Goal: Information Seeking & Learning: Learn about a topic

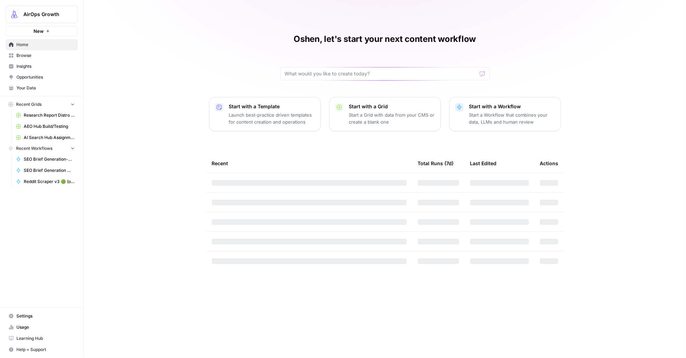
click at [42, 66] on span "Insights" at bounding box center [45, 66] width 58 height 6
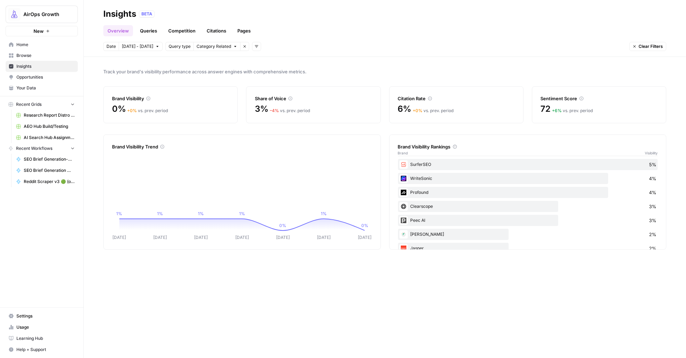
click at [217, 46] on span "Category Related" at bounding box center [214, 46] width 35 height 6
click at [216, 73] on span "Category Related" at bounding box center [214, 71] width 37 height 7
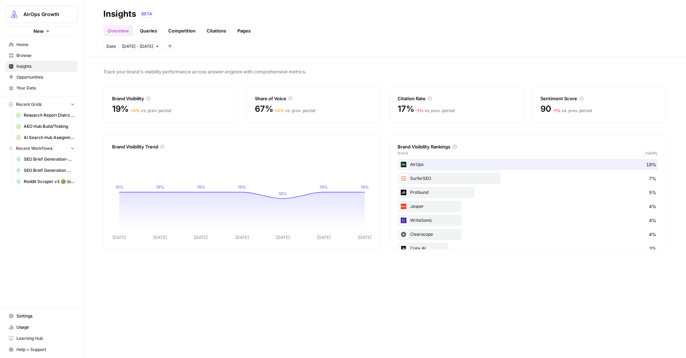
drag, startPoint x: 174, startPoint y: 46, endPoint x: 170, endPoint y: 47, distance: 3.9
click at [174, 46] on div "Date [DATE] - [DATE] Add filters" at bounding box center [385, 46] width 564 height 9
click at [168, 47] on icon "button" at bounding box center [170, 46] width 4 height 4
click at [188, 81] on span "Query Type" at bounding box center [180, 81] width 25 height 7
click at [215, 44] on span "Select query type" at bounding box center [214, 46] width 35 height 6
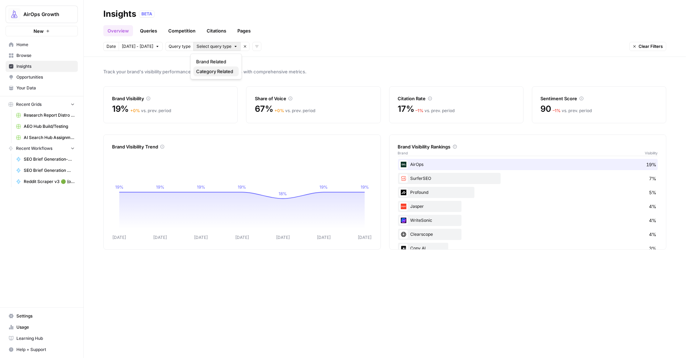
click at [217, 71] on span "Category Related" at bounding box center [214, 71] width 37 height 7
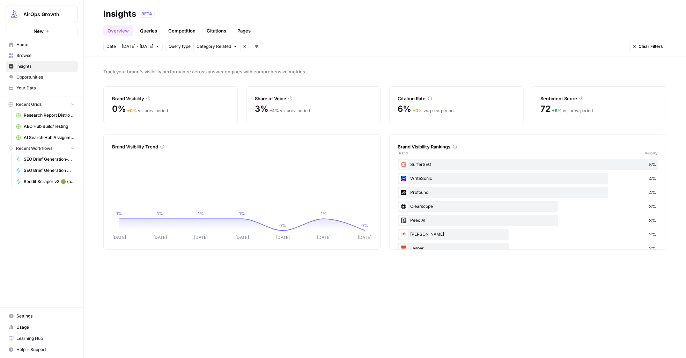
click at [155, 31] on link "Queries" at bounding box center [149, 30] width 26 height 11
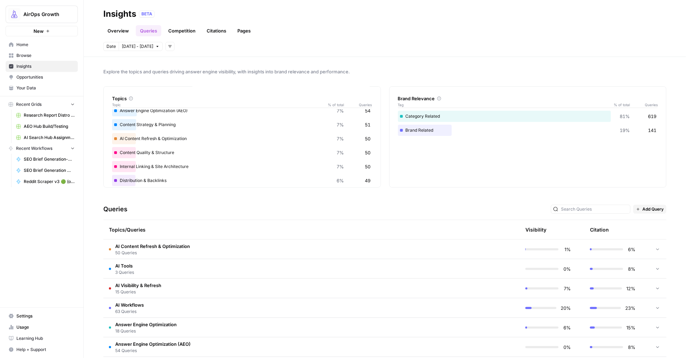
scroll to position [91, 0]
click at [311, 242] on td "AI Content Refresh & Optimization 50 Queries" at bounding box center [278, 249] width 350 height 19
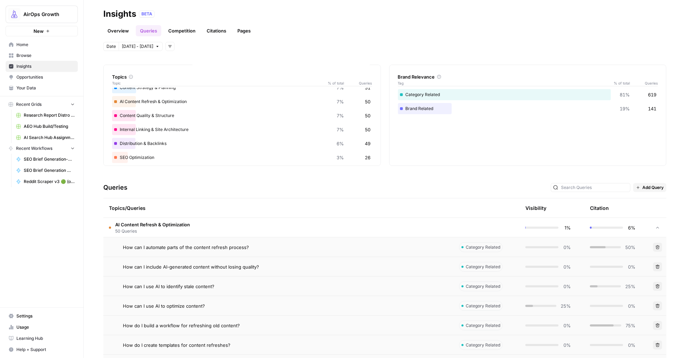
scroll to position [0, 0]
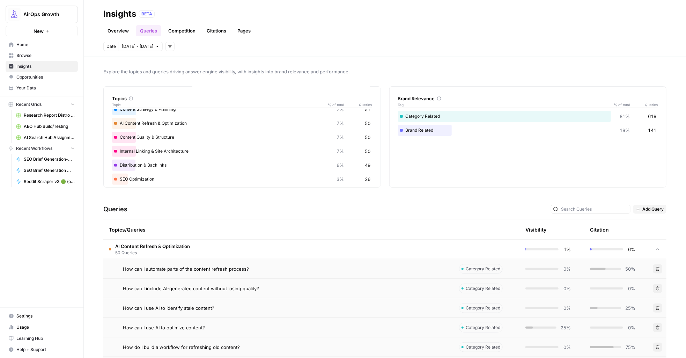
click at [126, 46] on span "[DATE] - [DATE]" at bounding box center [137, 46] width 31 height 6
click at [197, 65] on icon "button" at bounding box center [196, 65] width 5 height 5
click at [140, 103] on div "6" at bounding box center [140, 102] width 9 height 9
click at [230, 51] on header "Insights BETA Overview Queries Competition Citations Pages Date [DATE] - [DATE]…" at bounding box center [385, 28] width 603 height 57
click at [142, 46] on span "[DATE] - [DATE]" at bounding box center [137, 46] width 31 height 6
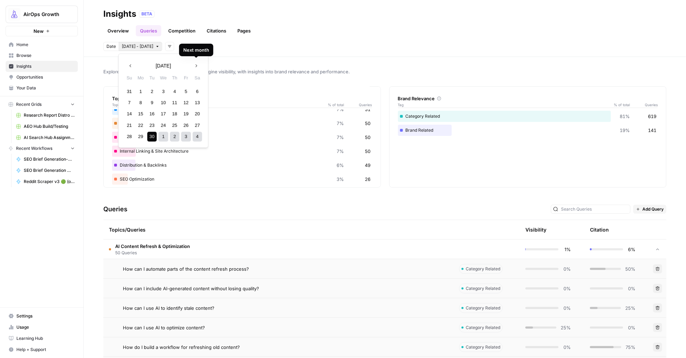
click at [195, 65] on icon "button" at bounding box center [196, 65] width 5 height 5
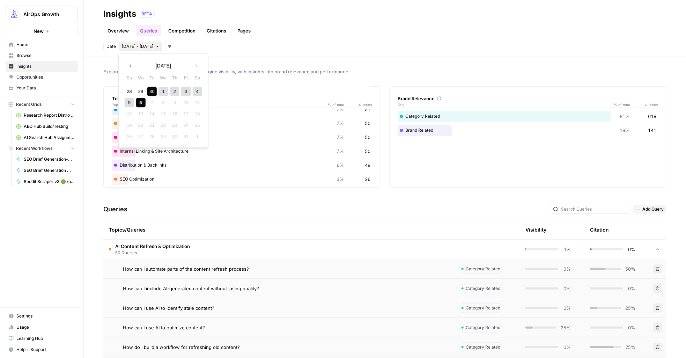
click at [128, 63] on button "Previous month" at bounding box center [130, 65] width 13 height 13
click at [196, 66] on icon "button" at bounding box center [196, 65] width 5 height 5
click at [131, 64] on icon "button" at bounding box center [130, 65] width 5 height 5
click at [193, 62] on button "Next month" at bounding box center [196, 65] width 13 height 13
click at [129, 66] on icon "button" at bounding box center [130, 65] width 5 height 5
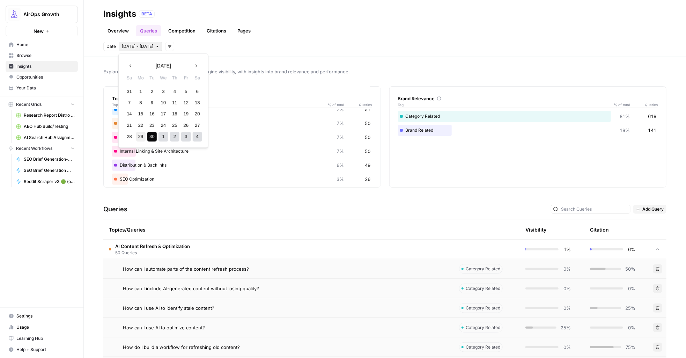
click at [141, 134] on div "29" at bounding box center [140, 136] width 9 height 9
click at [126, 135] on div "28" at bounding box center [129, 136] width 9 height 9
click at [130, 44] on span "[DATE] - [DATE]" at bounding box center [137, 46] width 31 height 6
click at [130, 45] on span "[DATE] - [DATE]" at bounding box center [137, 46] width 31 height 6
click at [128, 136] on div "28" at bounding box center [129, 136] width 9 height 9
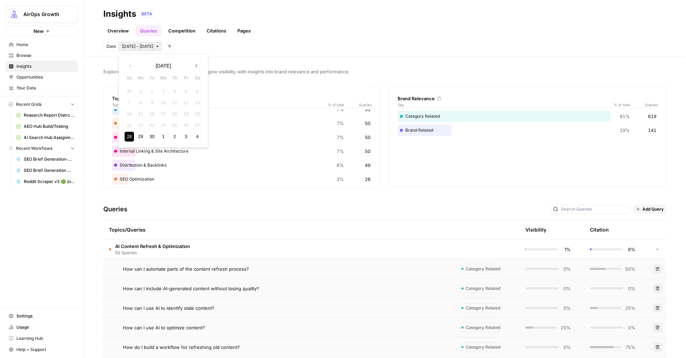
click at [194, 66] on icon "button" at bounding box center [196, 65] width 5 height 5
drag, startPoint x: 130, startPoint y: 90, endPoint x: 131, endPoint y: 67, distance: 23.4
click at [131, 67] on div "Previous month [DATE] Next month Su Mo Tu We Th Fr Sa 28 29 30 1 2 3 4 5 6 7 8 …" at bounding box center [164, 101] width 84 height 88
click at [131, 67] on icon "button" at bounding box center [131, 65] width 2 height 3
click at [195, 65] on icon "button" at bounding box center [196, 65] width 5 height 5
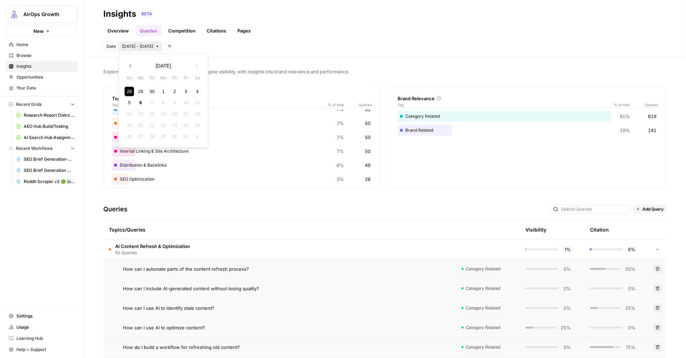
click at [129, 66] on icon "button" at bounding box center [130, 65] width 5 height 5
click at [134, 137] on div "28 29 30 1 2 3 4" at bounding box center [163, 136] width 79 height 11
click at [131, 137] on div "28" at bounding box center [129, 136] width 9 height 9
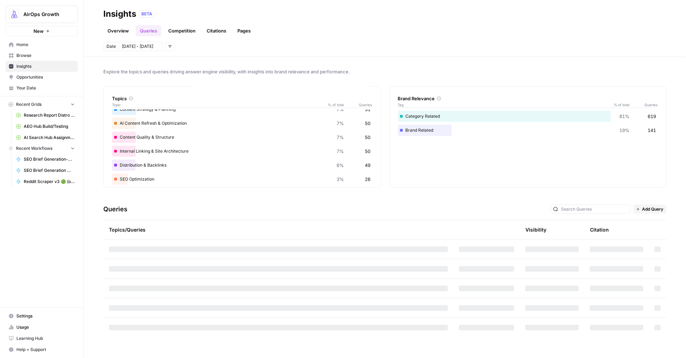
click at [141, 137] on div "Content Quality & Structure 7% 50" at bounding box center [242, 137] width 260 height 11
click at [137, 45] on span "[DATE] - [DATE]" at bounding box center [137, 46] width 31 height 6
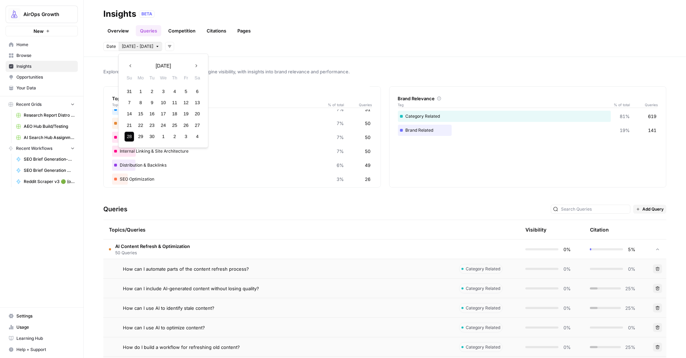
drag, startPoint x: 195, startPoint y: 66, endPoint x: 175, endPoint y: 77, distance: 22.8
click at [195, 66] on icon "button" at bounding box center [196, 65] width 5 height 5
click at [138, 100] on div "6" at bounding box center [140, 102] width 9 height 9
click at [141, 102] on div "6" at bounding box center [140, 102] width 9 height 9
click at [125, 32] on link "Overview" at bounding box center [118, 30] width 30 height 11
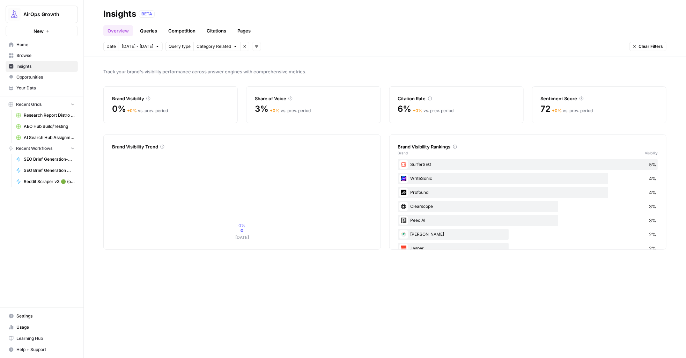
click at [204, 30] on link "Citations" at bounding box center [217, 30] width 28 height 11
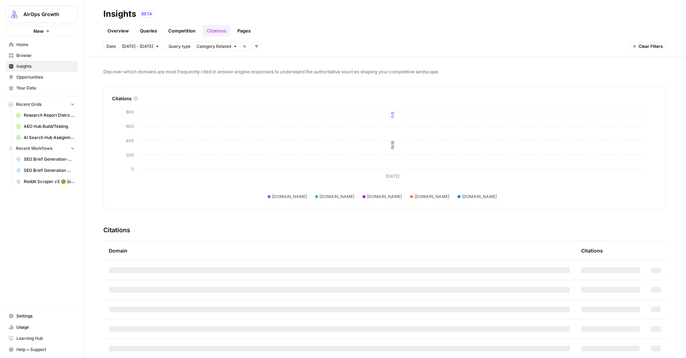
scroll to position [10, 0]
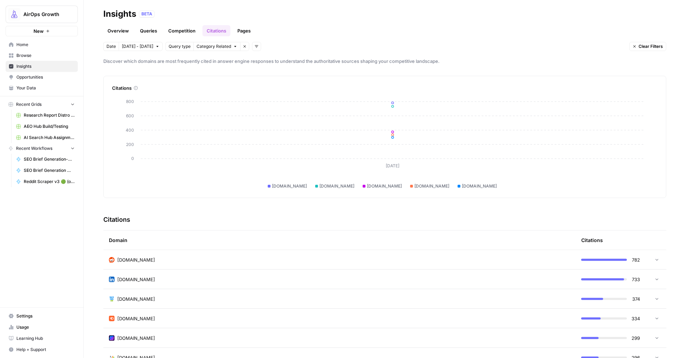
click at [151, 29] on link "Queries" at bounding box center [149, 30] width 26 height 11
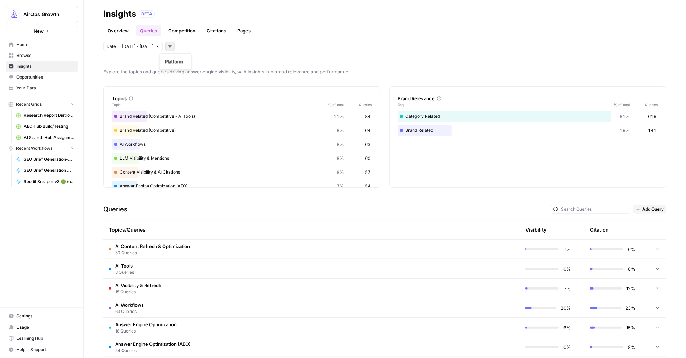
click at [166, 49] on button "Add filters" at bounding box center [170, 46] width 9 height 9
click at [198, 48] on div "Date [DATE] - [DATE] Add filters" at bounding box center [385, 46] width 564 height 9
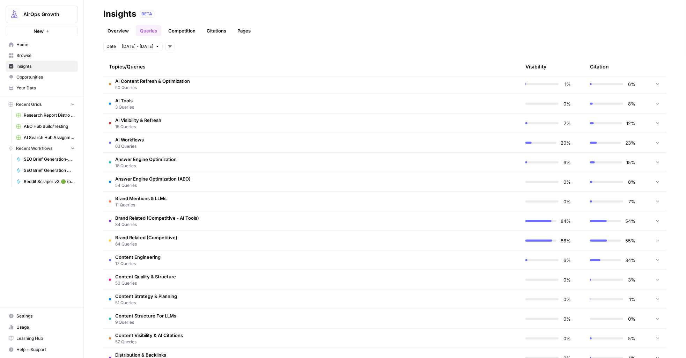
scroll to position [107, 0]
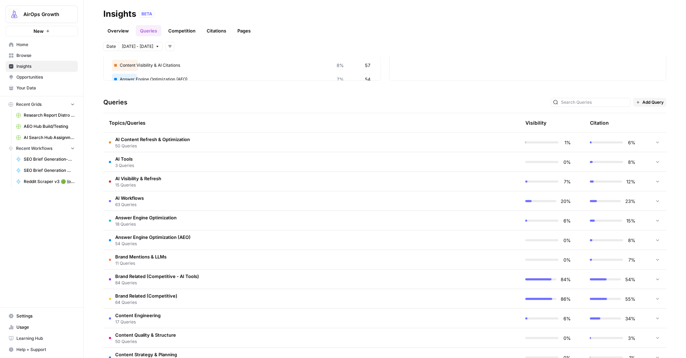
click at [137, 52] on header "Insights BETA Overview Queries Competition Citations Pages Date [DATE] - [DATE]…" at bounding box center [385, 28] width 603 height 57
click at [136, 47] on span "[DATE] - [DATE]" at bounding box center [137, 46] width 31 height 6
click at [142, 92] on div "29" at bounding box center [140, 91] width 9 height 9
click at [195, 67] on icon "button" at bounding box center [196, 65] width 5 height 5
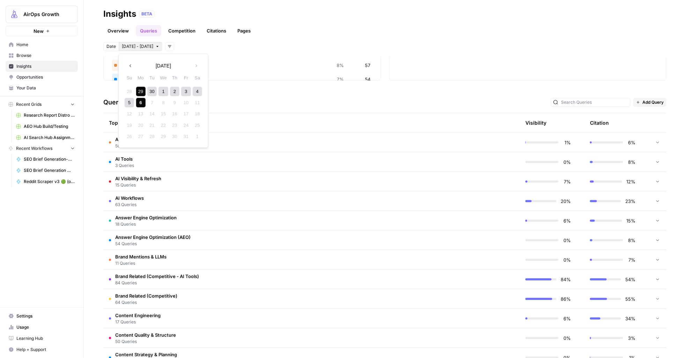
click at [141, 102] on div "6" at bounding box center [140, 102] width 9 height 9
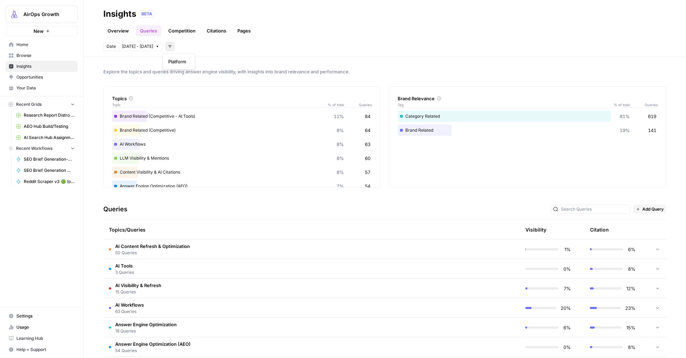
click at [168, 48] on icon "button" at bounding box center [170, 46] width 4 height 4
drag, startPoint x: 219, startPoint y: 45, endPoint x: 205, endPoint y: 44, distance: 14.0
click at [219, 45] on div "Date [DATE] - [DATE] Add filters" at bounding box center [385, 46] width 564 height 9
click at [437, 97] on icon at bounding box center [439, 98] width 4 height 4
click at [116, 30] on link "Overview" at bounding box center [118, 30] width 30 height 11
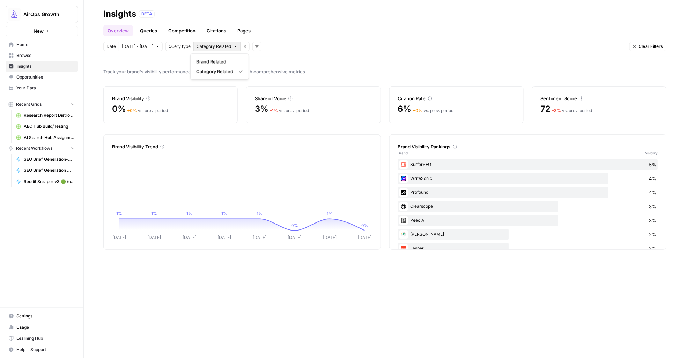
click at [204, 49] on span "Category Related" at bounding box center [214, 46] width 35 height 6
click at [223, 61] on span "Brand Related" at bounding box center [218, 61] width 44 height 7
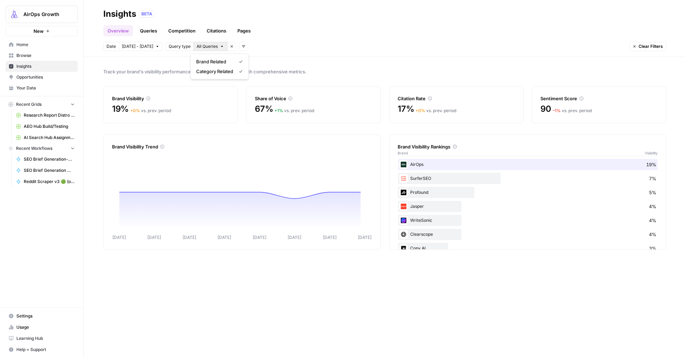
click at [212, 45] on span "All Queries" at bounding box center [207, 46] width 21 height 6
click at [212, 74] on span "Category Related" at bounding box center [214, 71] width 37 height 7
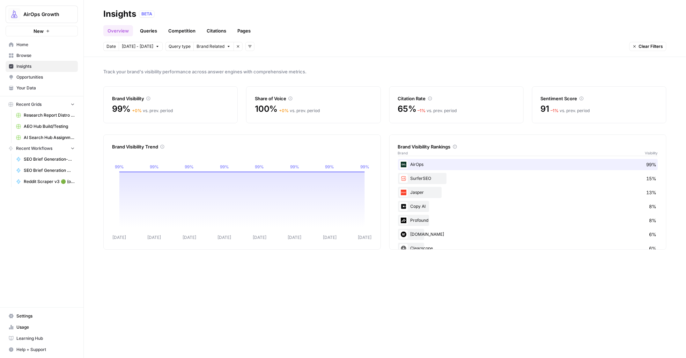
drag, startPoint x: 193, startPoint y: 48, endPoint x: 198, endPoint y: 53, distance: 7.4
click at [194, 48] on button "Brand Related" at bounding box center [214, 46] width 40 height 9
drag, startPoint x: 206, startPoint y: 72, endPoint x: 212, endPoint y: 84, distance: 13.4
click at [206, 72] on span "Category Related" at bounding box center [214, 71] width 37 height 7
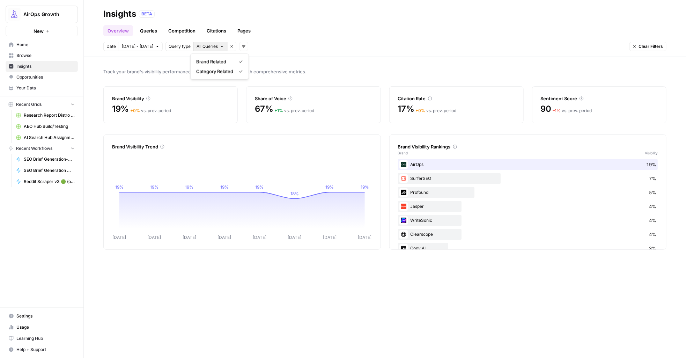
click at [206, 44] on span "All Queries" at bounding box center [207, 46] width 21 height 6
click at [214, 71] on span "Category Related" at bounding box center [214, 71] width 37 height 7
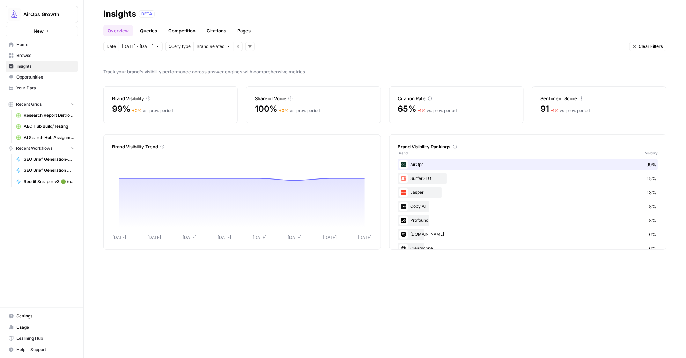
click at [205, 46] on span "Brand Related" at bounding box center [211, 46] width 28 height 6
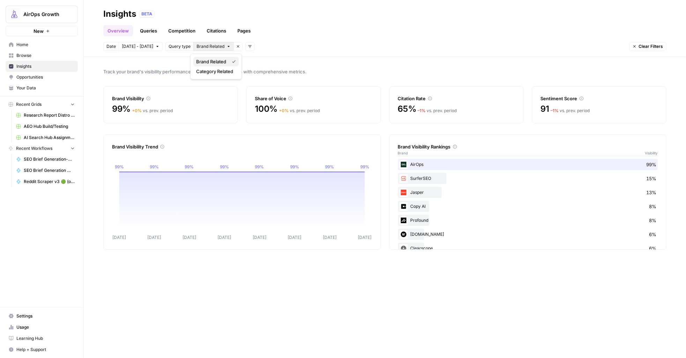
click at [206, 64] on span "Brand Related" at bounding box center [211, 61] width 30 height 7
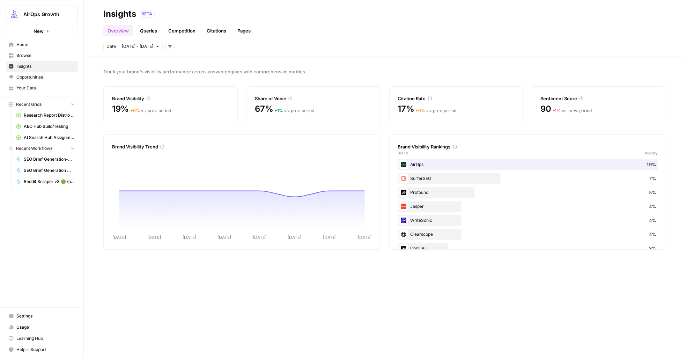
click at [168, 46] on icon "button" at bounding box center [170, 46] width 4 height 4
click at [183, 81] on span "Query Type" at bounding box center [180, 81] width 25 height 7
click at [205, 44] on span "Select query type" at bounding box center [214, 46] width 35 height 6
click at [206, 70] on span "Category Related" at bounding box center [214, 71] width 37 height 7
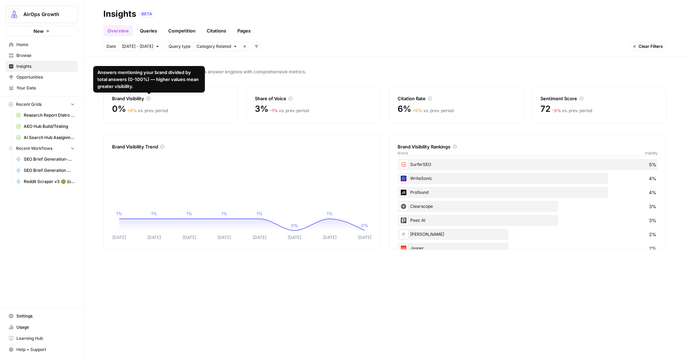
click at [149, 98] on icon at bounding box center [149, 99] width 4 height 4
